Goal: Task Accomplishment & Management: Complete application form

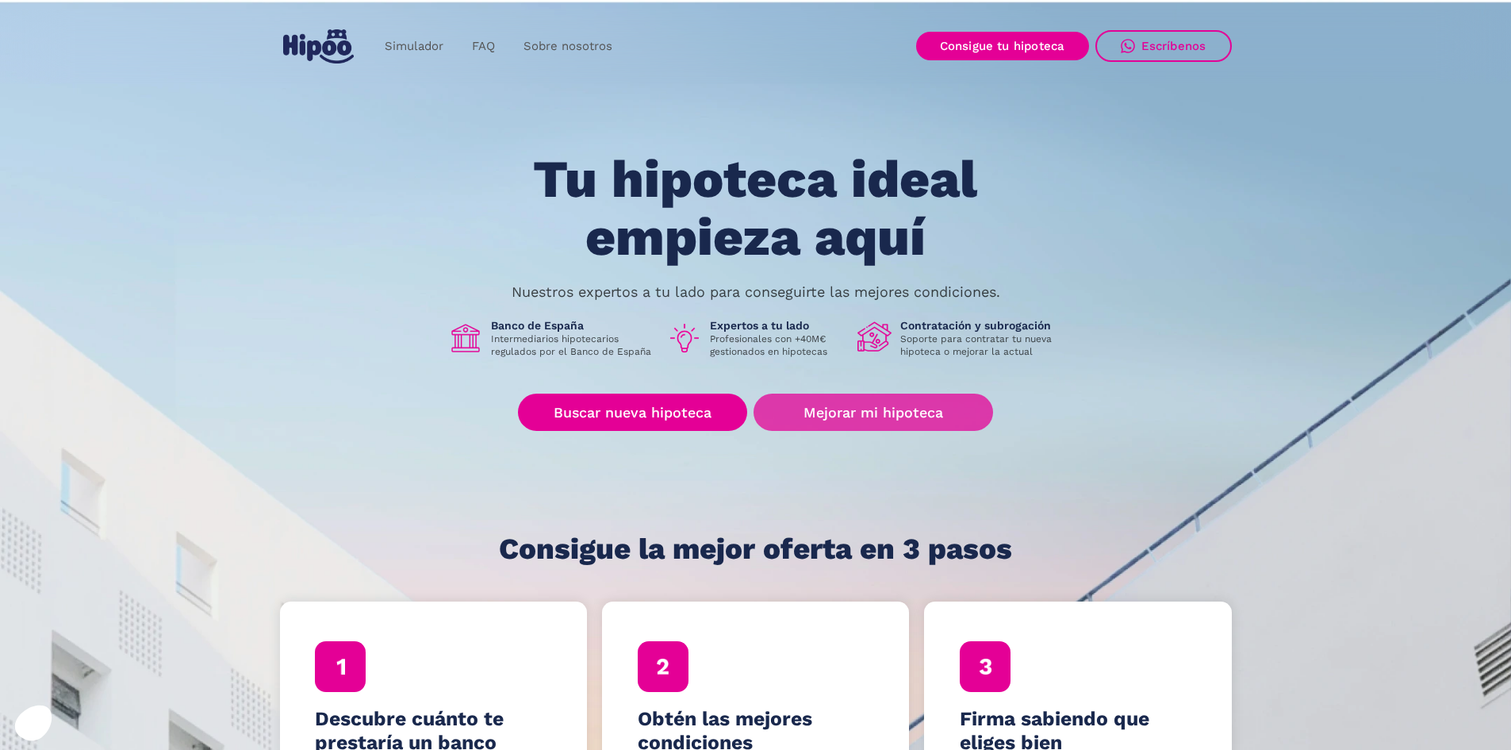
click at [888, 405] on link "Mejorar mi hipoteca" at bounding box center [873, 411] width 239 height 37
click at [848, 418] on link "Mejorar mi hipoteca" at bounding box center [873, 411] width 239 height 37
